Goal: Transaction & Acquisition: Purchase product/service

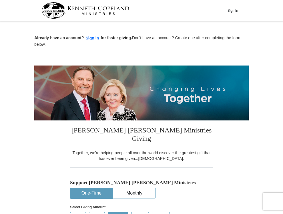
click at [241, 10] on button "Sign In" at bounding box center [232, 10] width 17 height 9
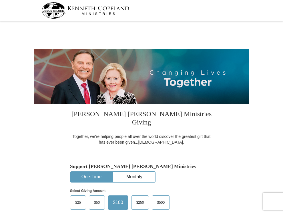
select select "NY"
click at [92, 182] on button "One-Time" at bounding box center [91, 177] width 42 height 11
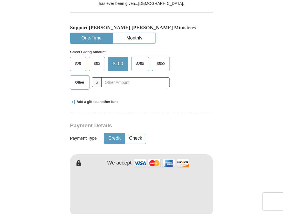
scroll to position [118, 0]
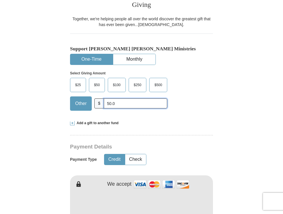
type input "50.00"
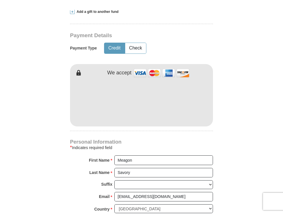
scroll to position [249, 0]
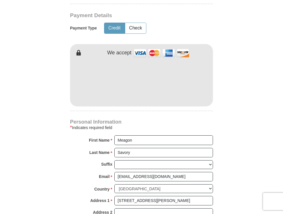
type input "50.00"
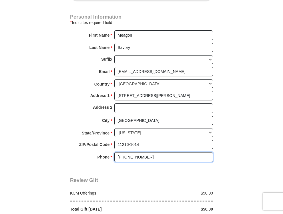
scroll to position [357, 0]
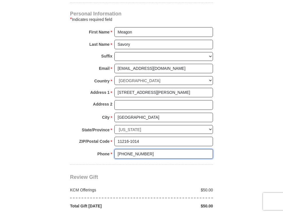
type input "[PHONE_NUMBER]"
click at [70, 174] on span "Review Gift" at bounding box center [84, 177] width 28 height 6
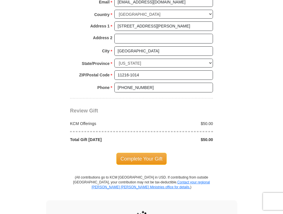
scroll to position [442, 0]
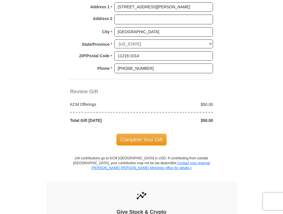
click at [142, 144] on span "Complete Your Gift" at bounding box center [141, 140] width 51 height 12
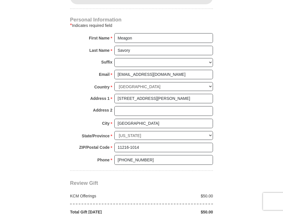
scroll to position [525, 0]
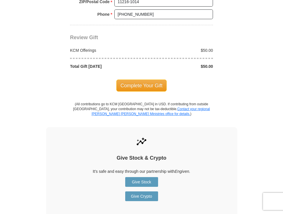
click at [142, 90] on span "Complete Your Gift" at bounding box center [141, 86] width 51 height 12
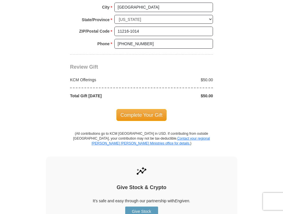
scroll to position [505, 0]
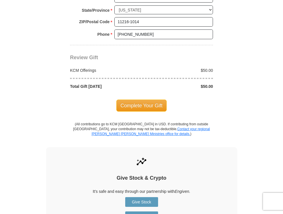
click at [142, 110] on span "Complete Your Gift" at bounding box center [141, 106] width 51 height 12
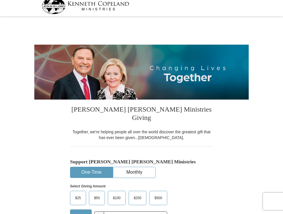
scroll to position [0, 0]
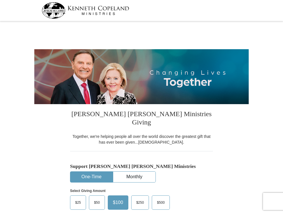
select select "NY"
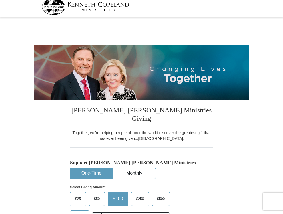
scroll to position [2, 0]
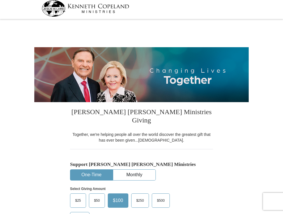
click at [51, 8] on link at bounding box center [86, 8] width 88 height 21
